Goal: Obtain resource: Download file/media

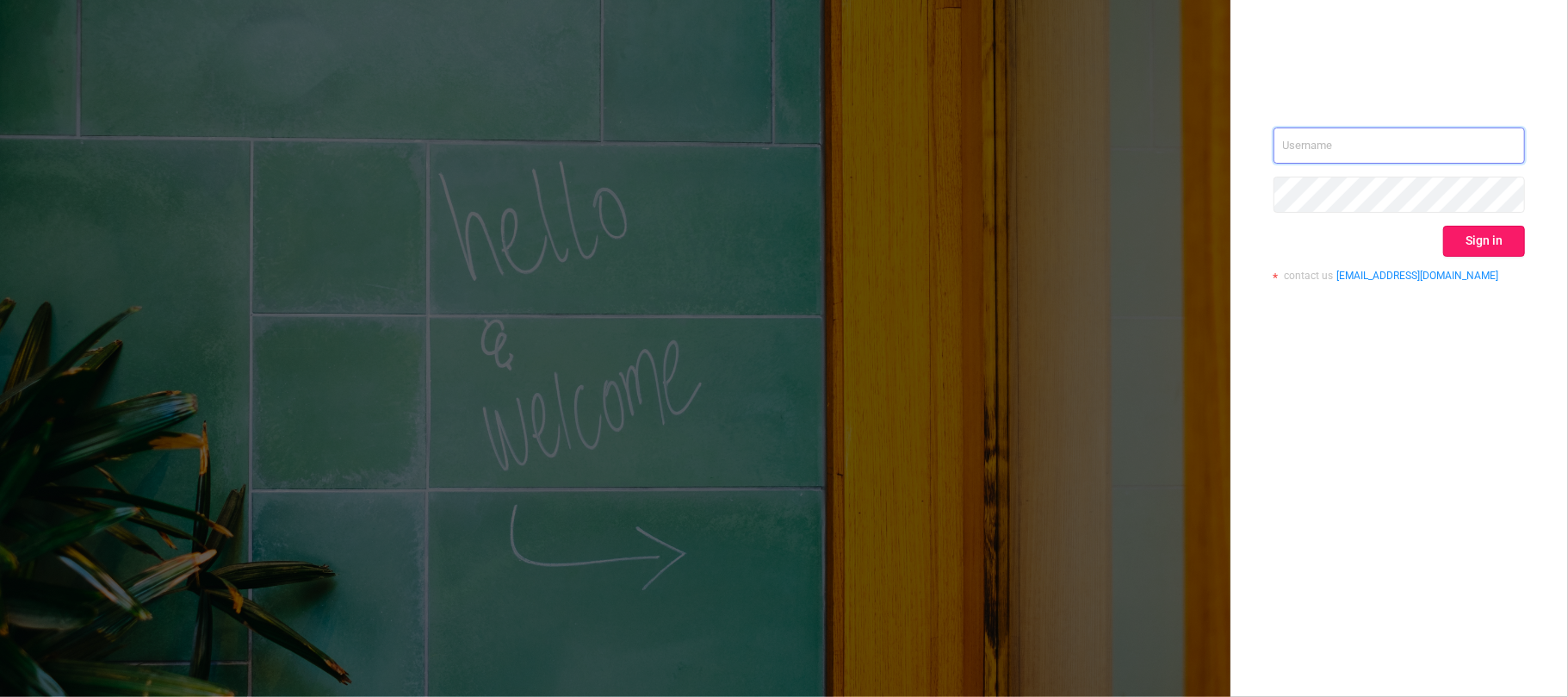
type input "[EMAIL_ADDRESS][DOMAIN_NAME]"
click at [1499, 237] on button "Sign in" at bounding box center [1484, 240] width 81 height 31
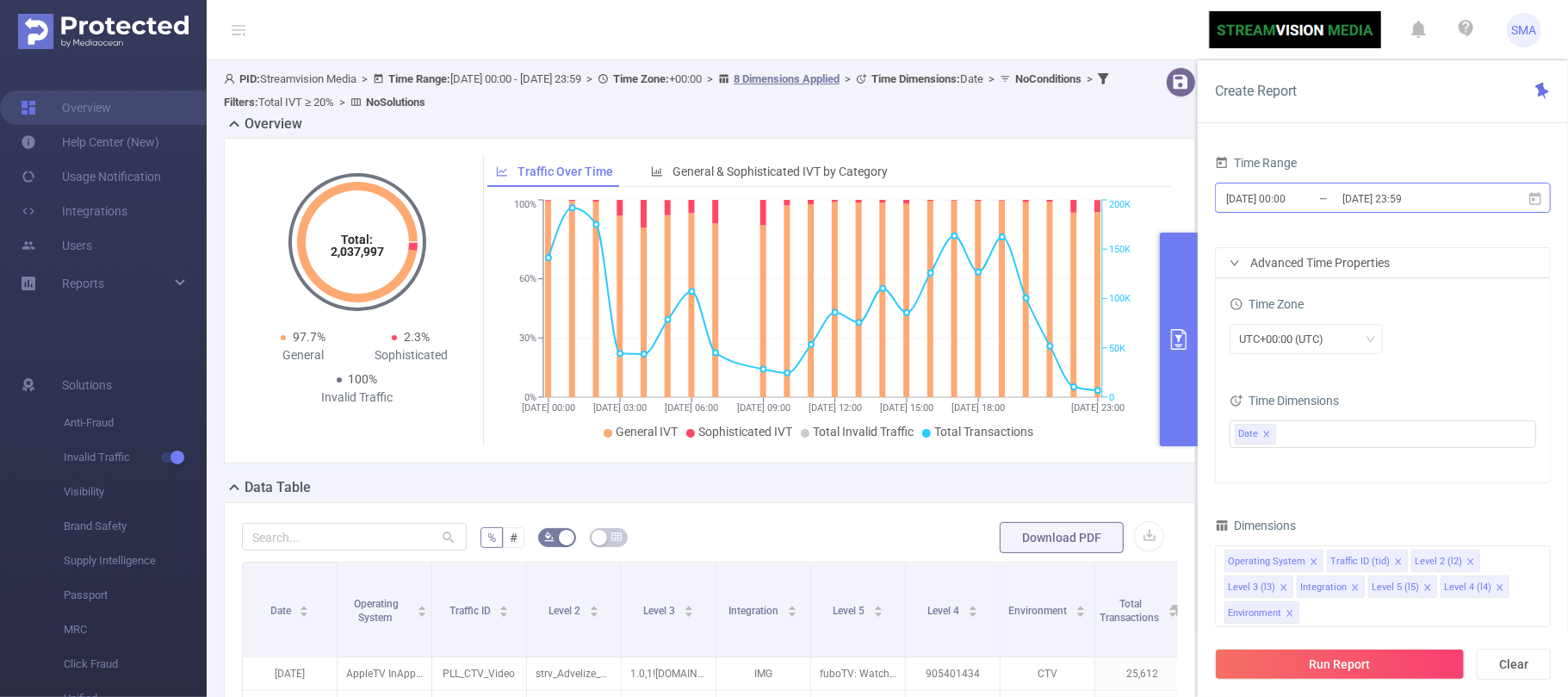
click at [1323, 201] on input "[DATE] 00:00" at bounding box center [1294, 198] width 139 height 23
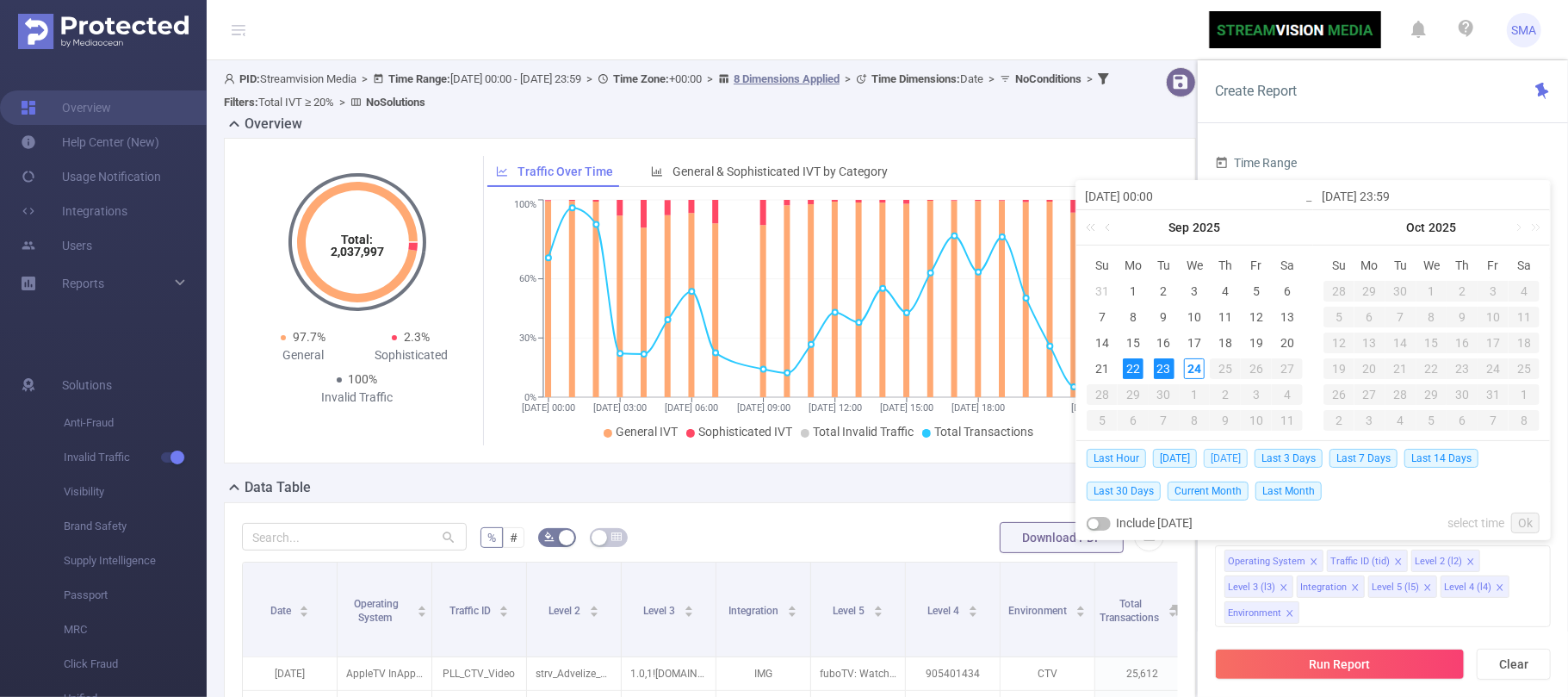
click at [1222, 452] on span "[DATE]" at bounding box center [1225, 458] width 44 height 19
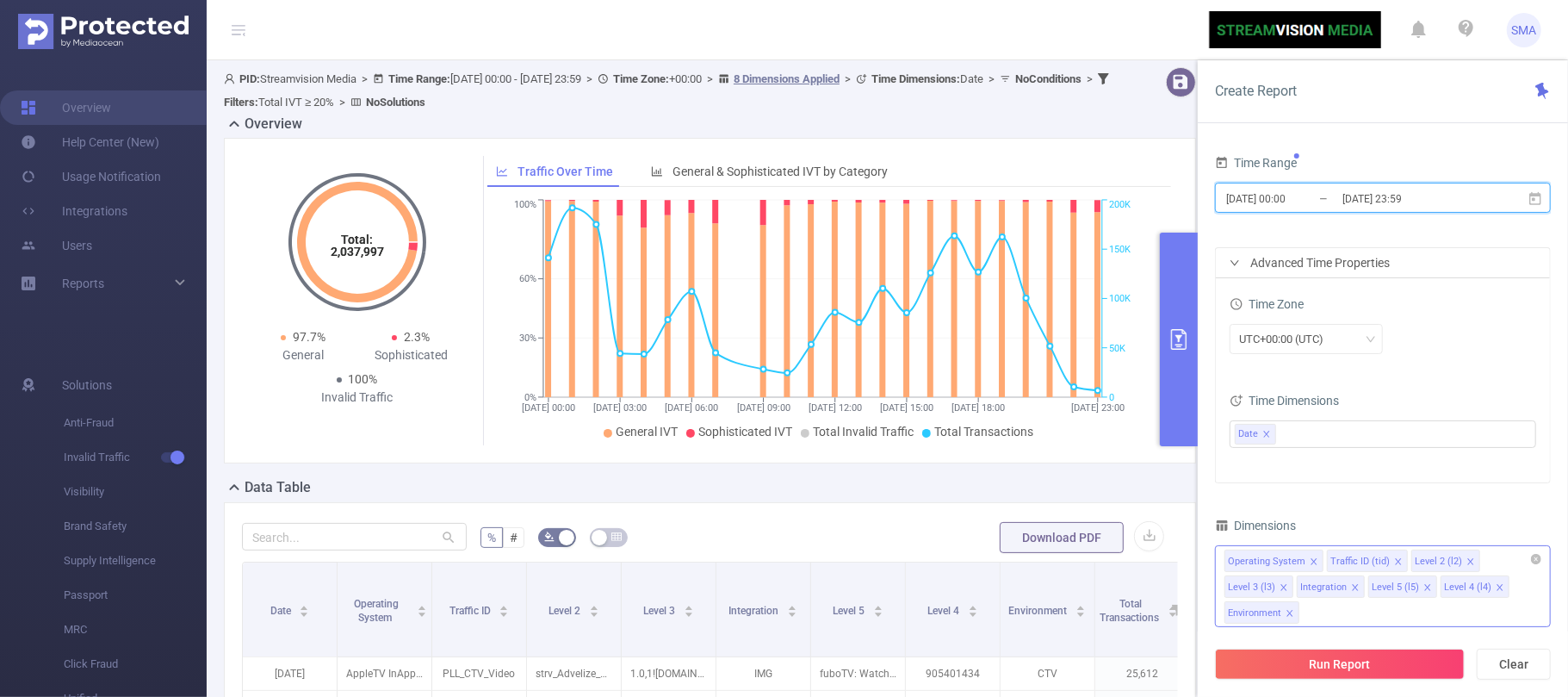
click at [1352, 587] on icon "icon: close" at bounding box center [1355, 587] width 9 height 9
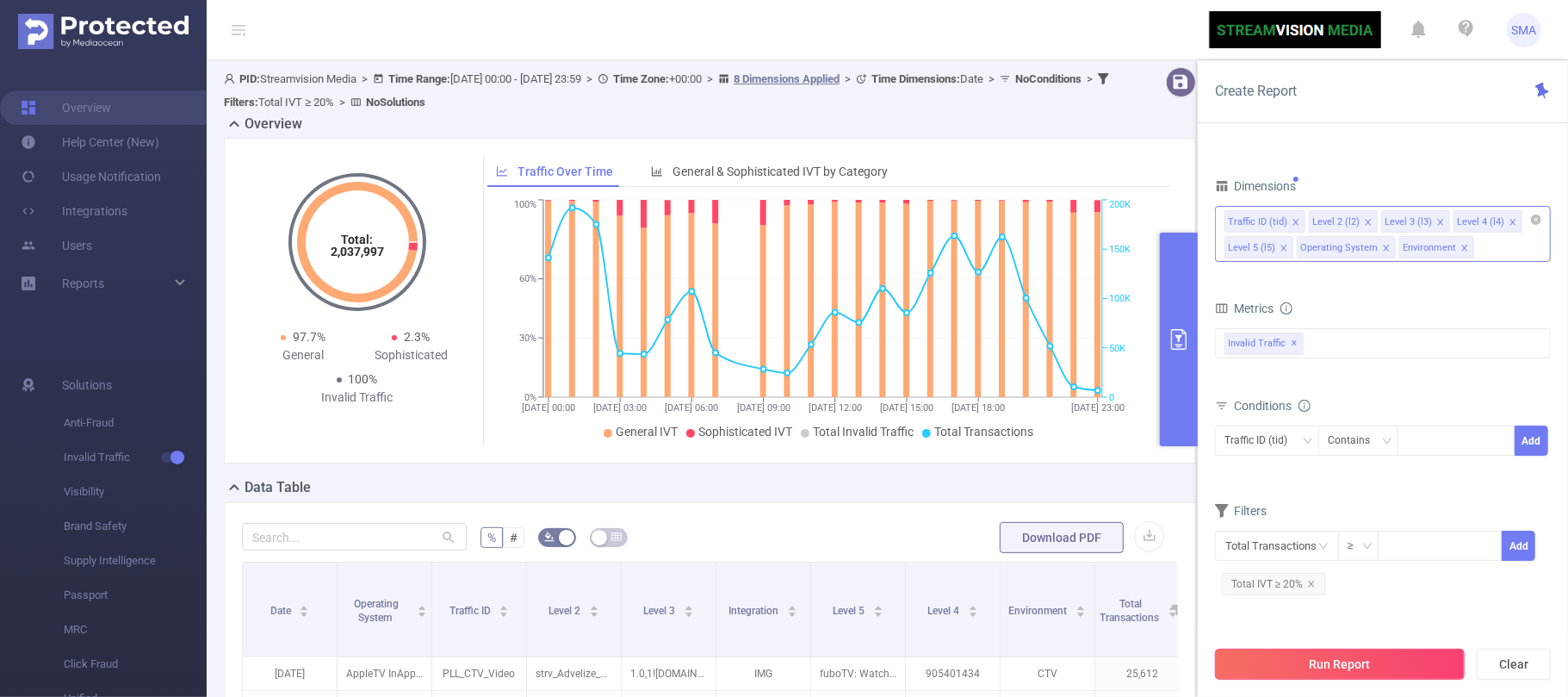
click at [1325, 661] on button "Run Report" at bounding box center [1340, 663] width 249 height 31
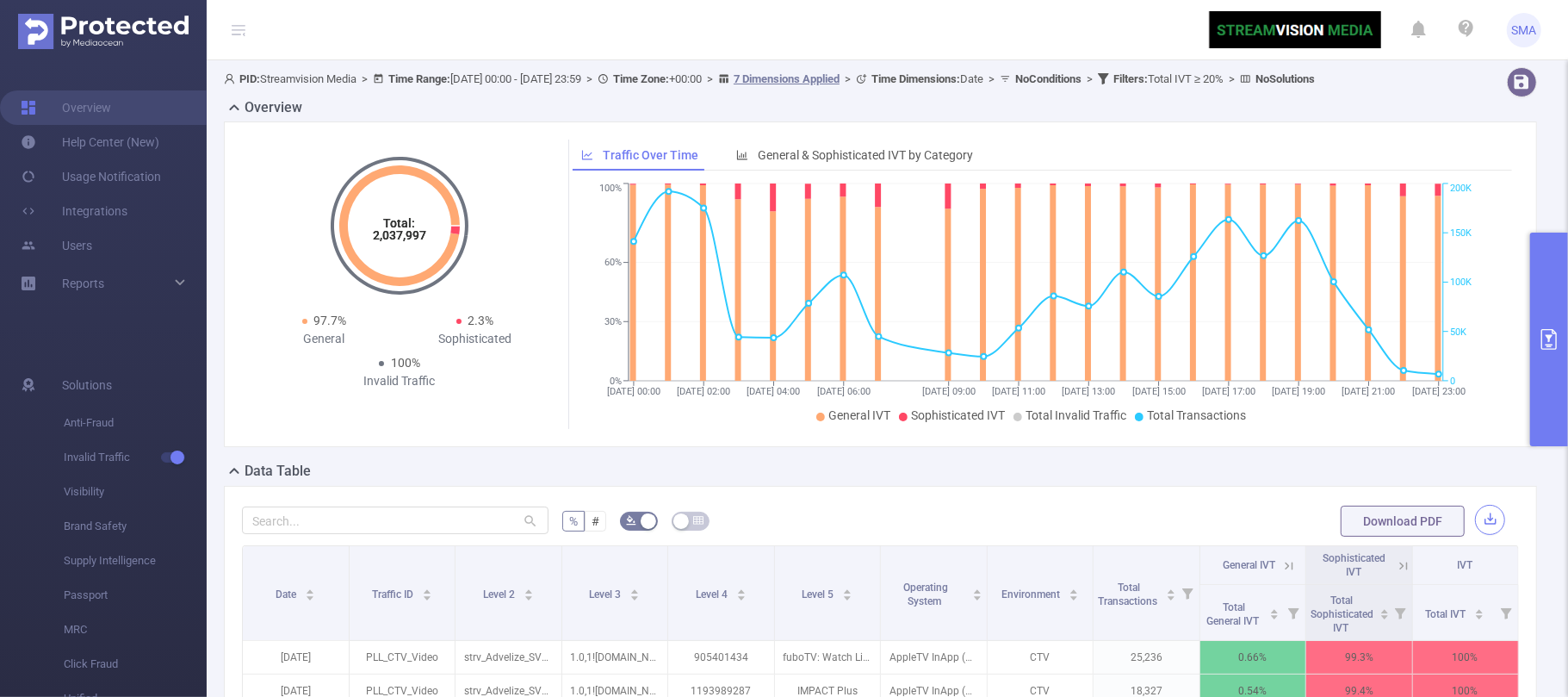
click at [1478, 535] on button "button" at bounding box center [1490, 519] width 30 height 30
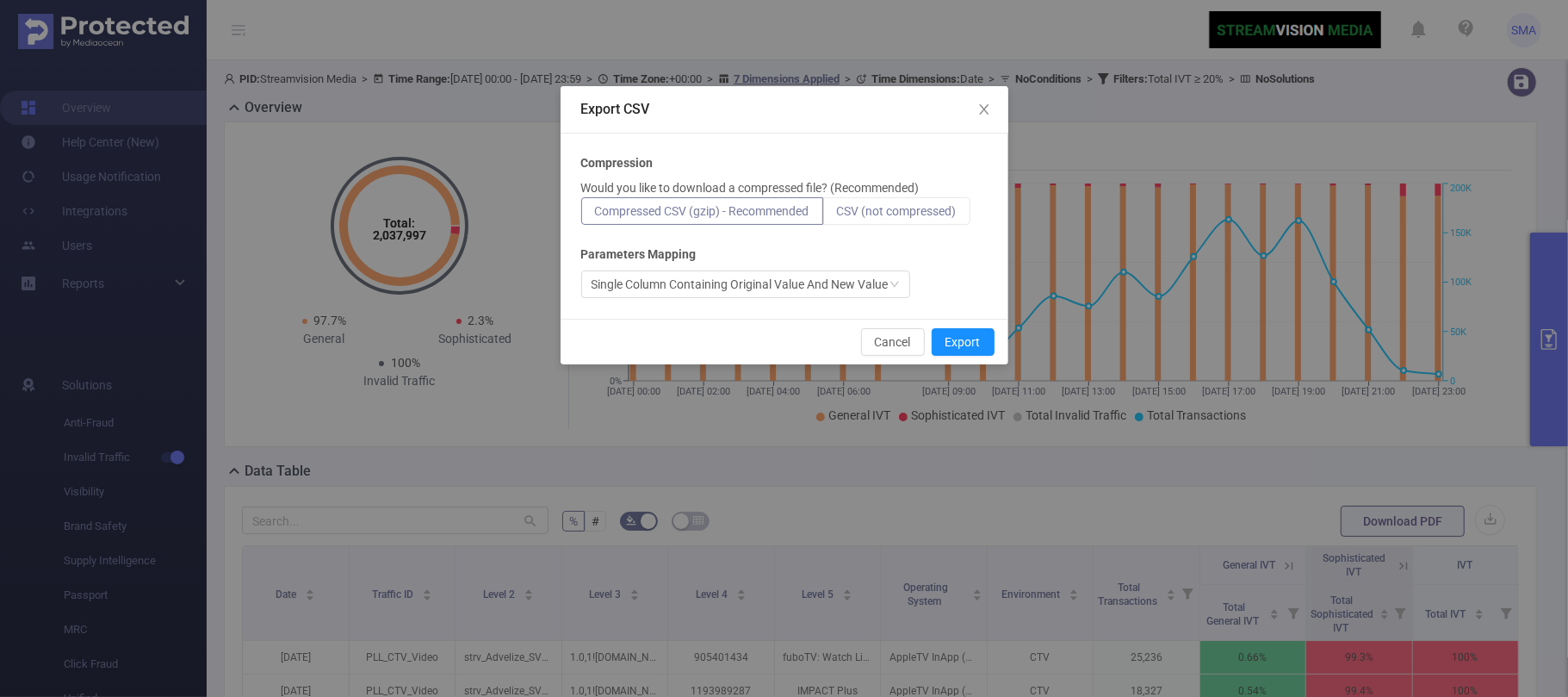
click at [890, 205] on span "CSV (not compressed)" at bounding box center [897, 211] width 120 height 14
click at [837, 215] on input "CSV (not compressed)" at bounding box center [837, 215] width 0 height 0
click at [972, 340] on button "Export" at bounding box center [962, 342] width 63 height 28
